Goal: Find specific page/section

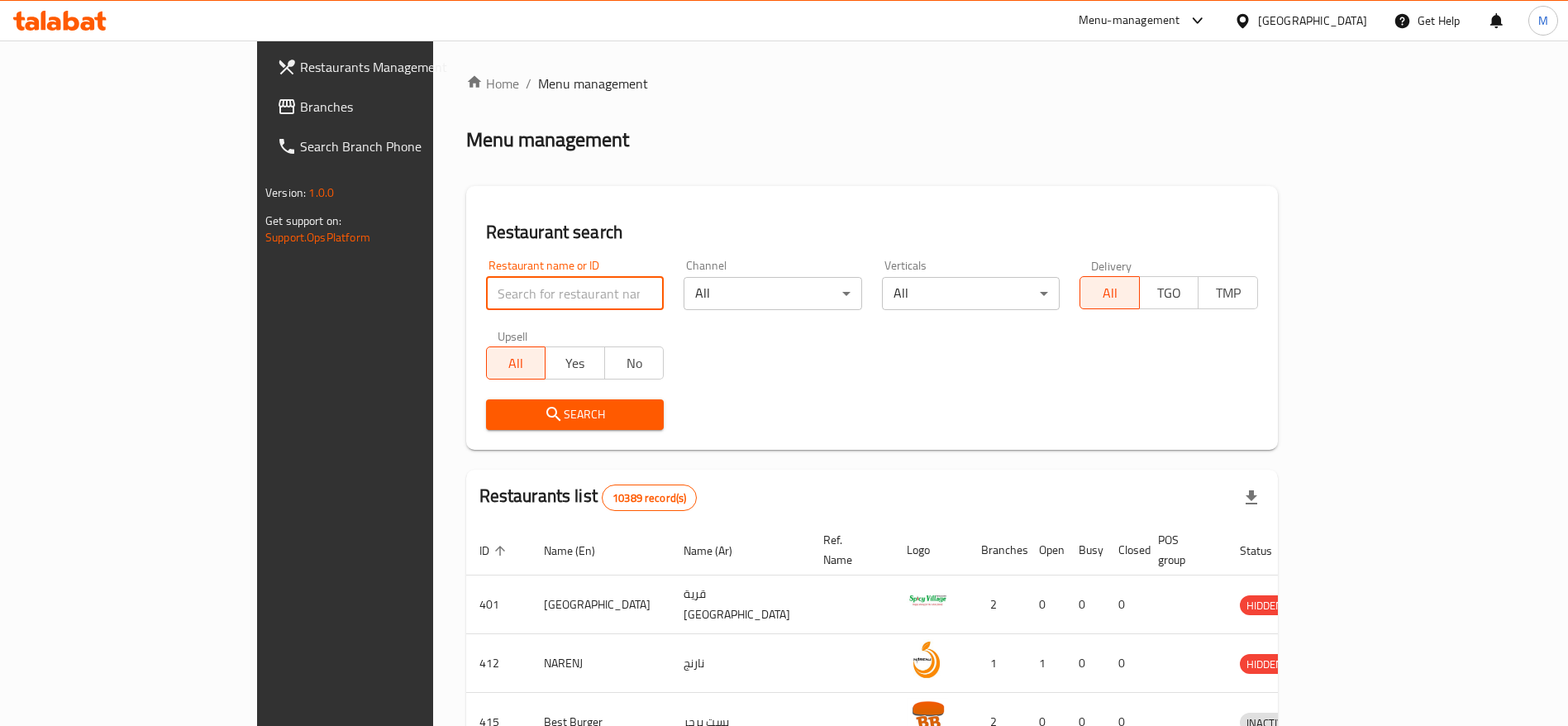
click at [486, 290] on input "search" at bounding box center [575, 293] width 178 height 33
type input "x"
type input "d"
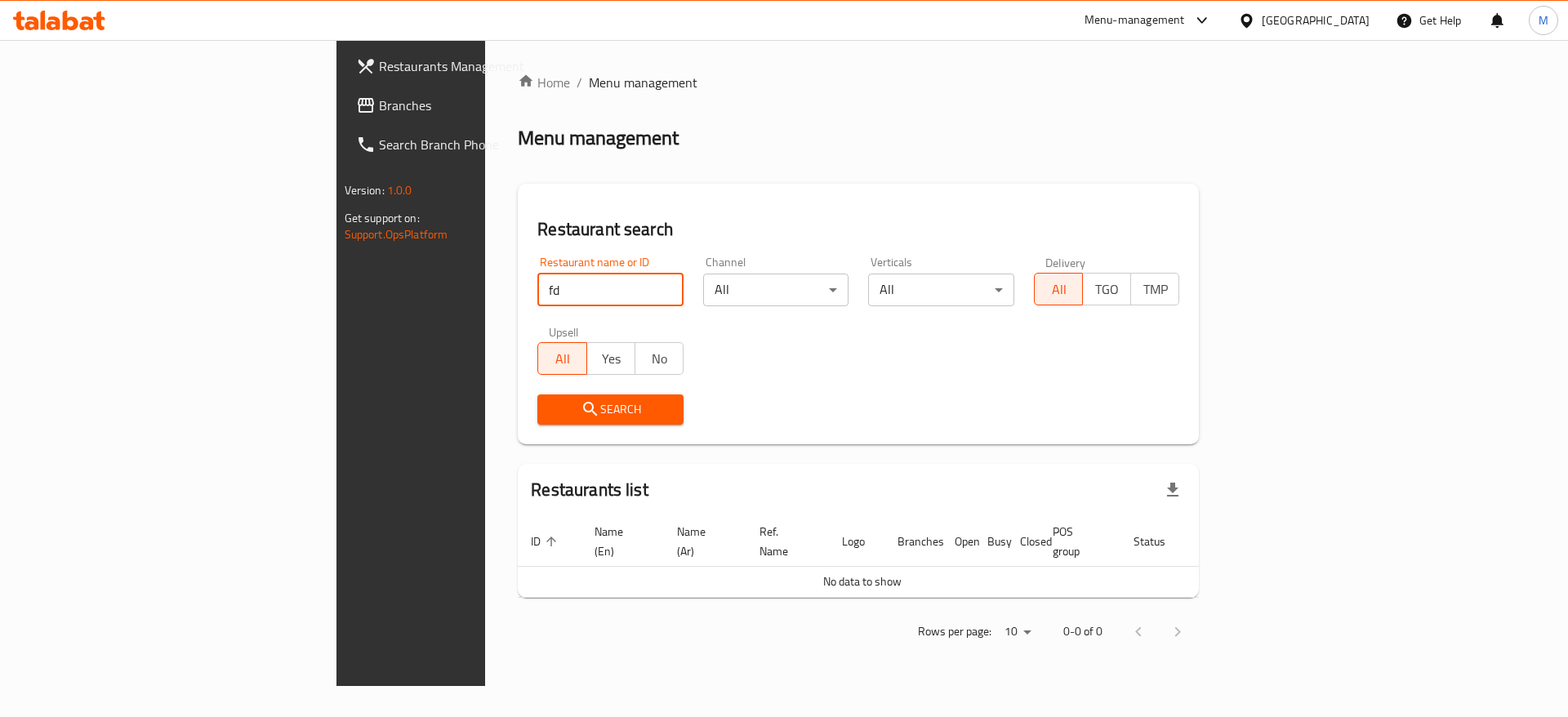
type input "f"
type input "dfc"
click button "Search" at bounding box center [610, 409] width 146 height 30
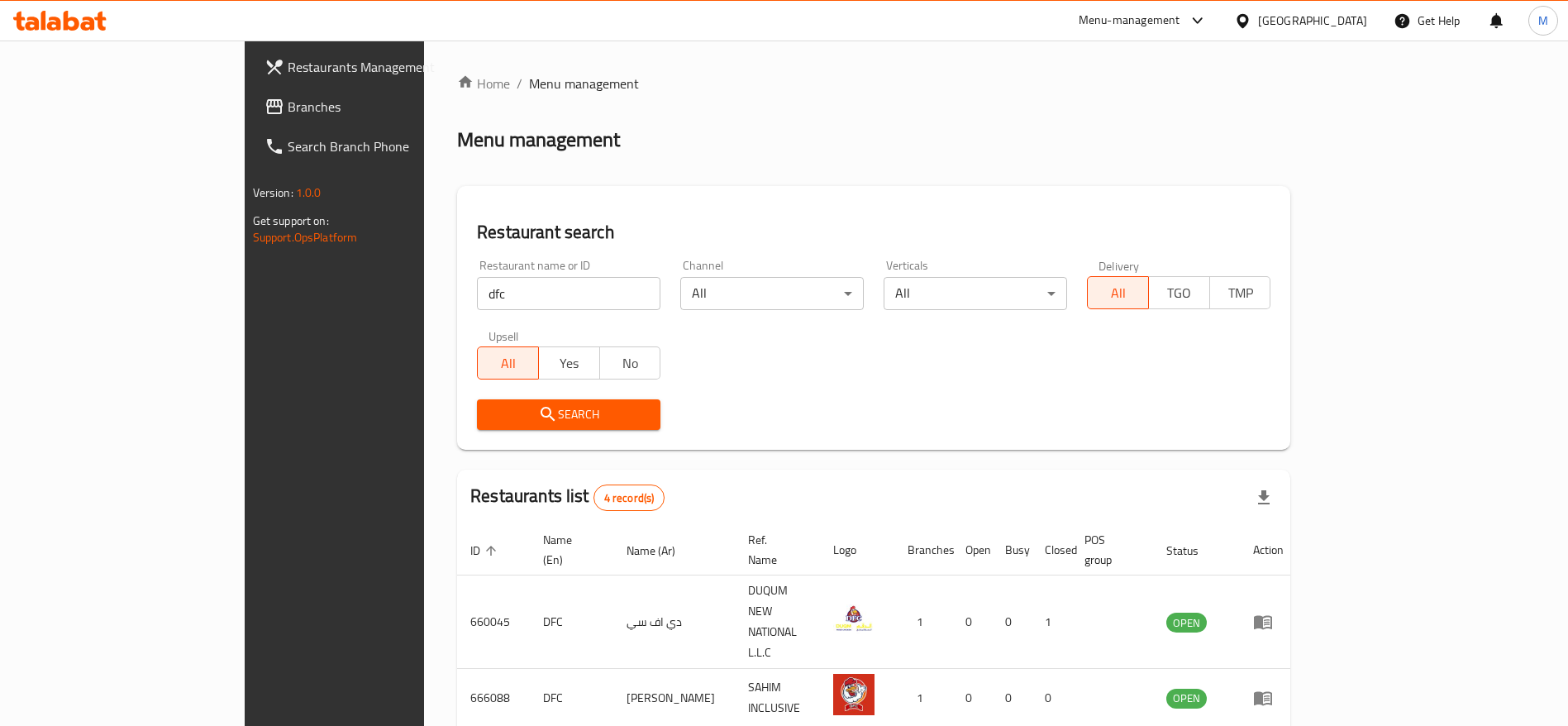
click at [1203, 37] on div "Menu-management" at bounding box center [1142, 20] width 155 height 40
click at [1180, 30] on div "Menu-management" at bounding box center [1129, 20] width 102 height 20
click at [1146, 178] on div "Restaurant-Management" at bounding box center [1117, 183] width 130 height 18
